Goal: Task Accomplishment & Management: Use online tool/utility

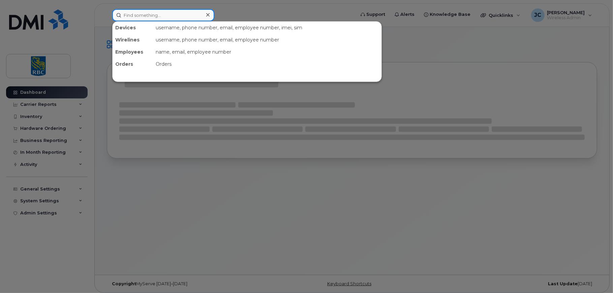
drag, startPoint x: 0, startPoint y: 0, endPoint x: 143, endPoint y: 18, distance: 144.3
click at [143, 18] on input at bounding box center [163, 15] width 102 height 12
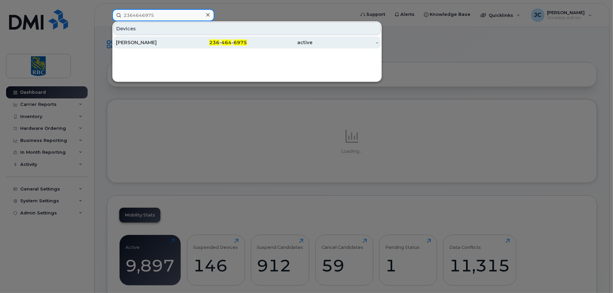
type input "2364646975"
click at [147, 40] on div "[PERSON_NAME]" at bounding box center [149, 42] width 66 height 7
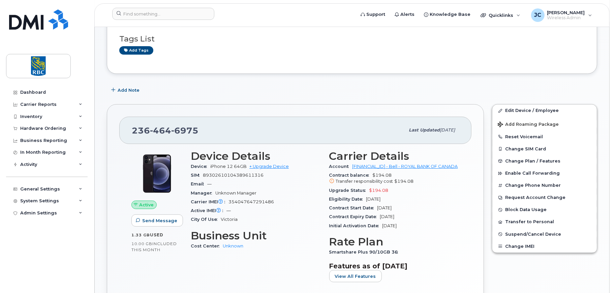
scroll to position [67, 0]
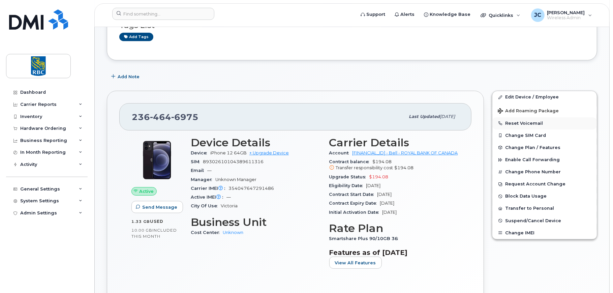
click at [523, 118] on button "Reset Voicemail" at bounding box center [545, 123] width 105 height 12
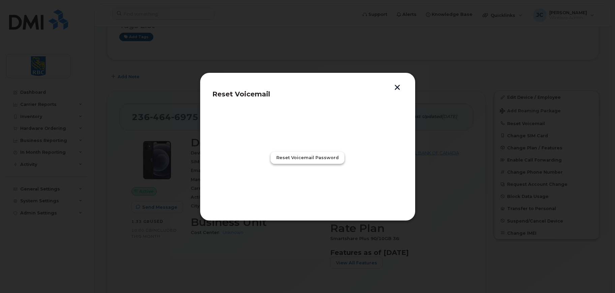
click at [306, 156] on span "Reset Voicemail Password" at bounding box center [307, 157] width 62 height 6
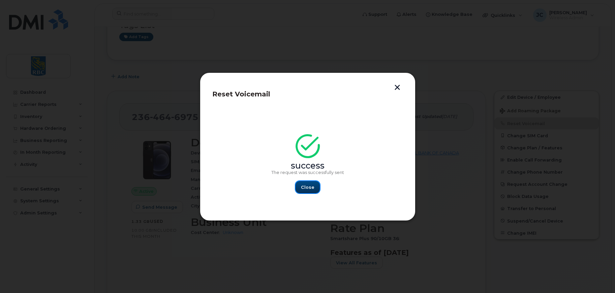
click at [307, 185] on span "Close" at bounding box center [307, 187] width 13 height 6
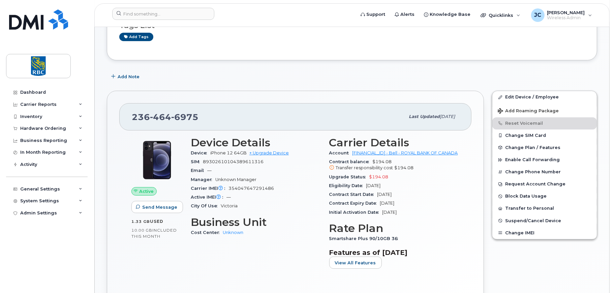
scroll to position [0, 0]
